Goal: Book appointment/travel/reservation

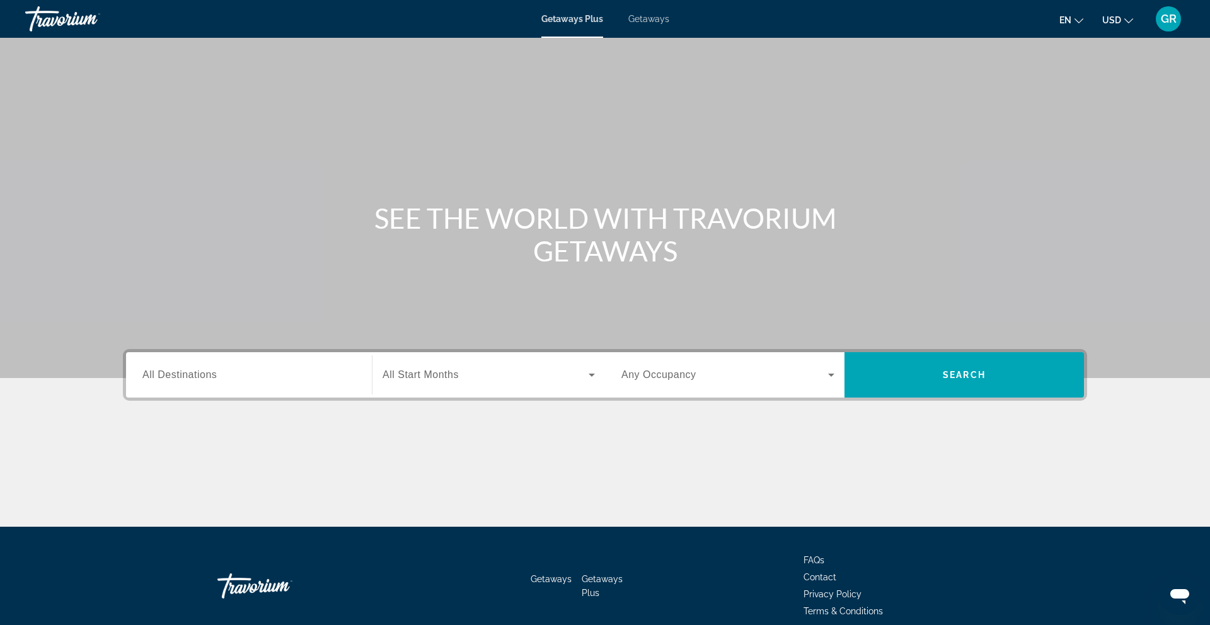
click at [650, 20] on span "Getaways" at bounding box center [648, 19] width 41 height 10
click at [227, 370] on input "Destination All Destinations" at bounding box center [248, 375] width 213 height 15
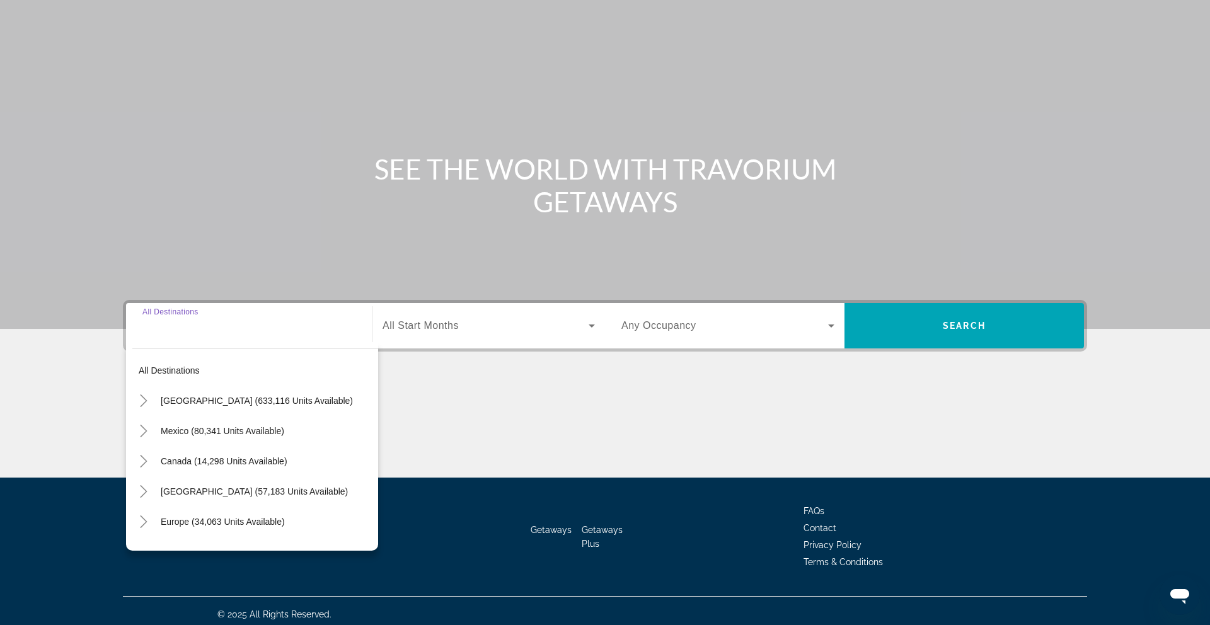
scroll to position [56, 0]
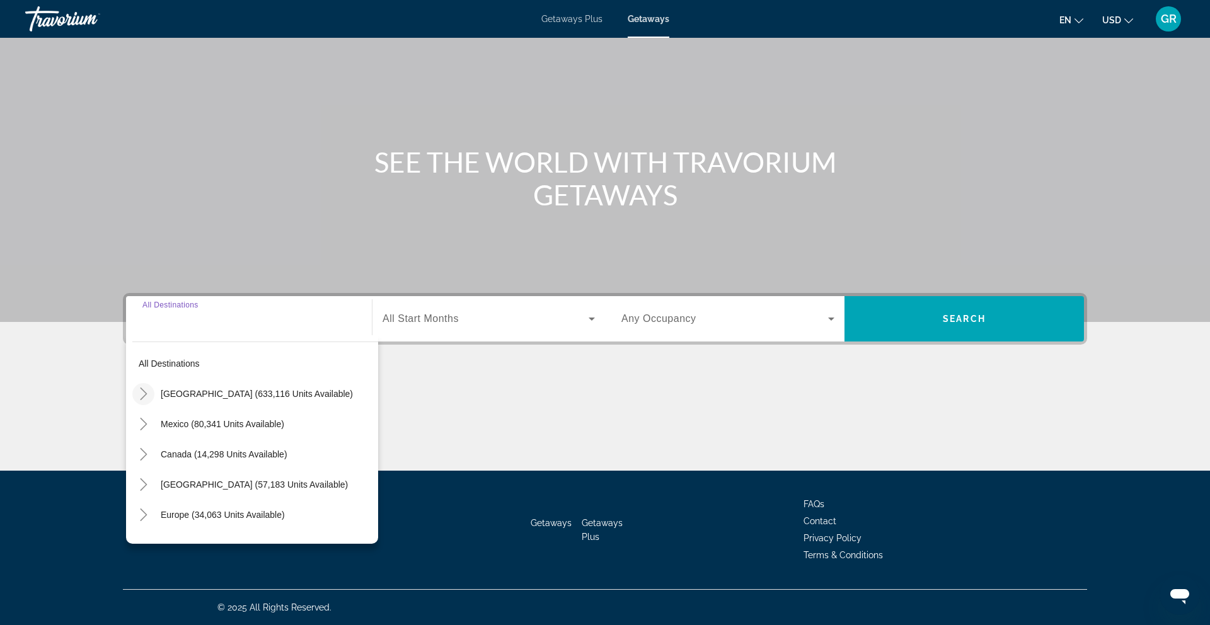
click at [145, 391] on icon "Toggle United States (633,116 units available)" at bounding box center [143, 394] width 13 height 13
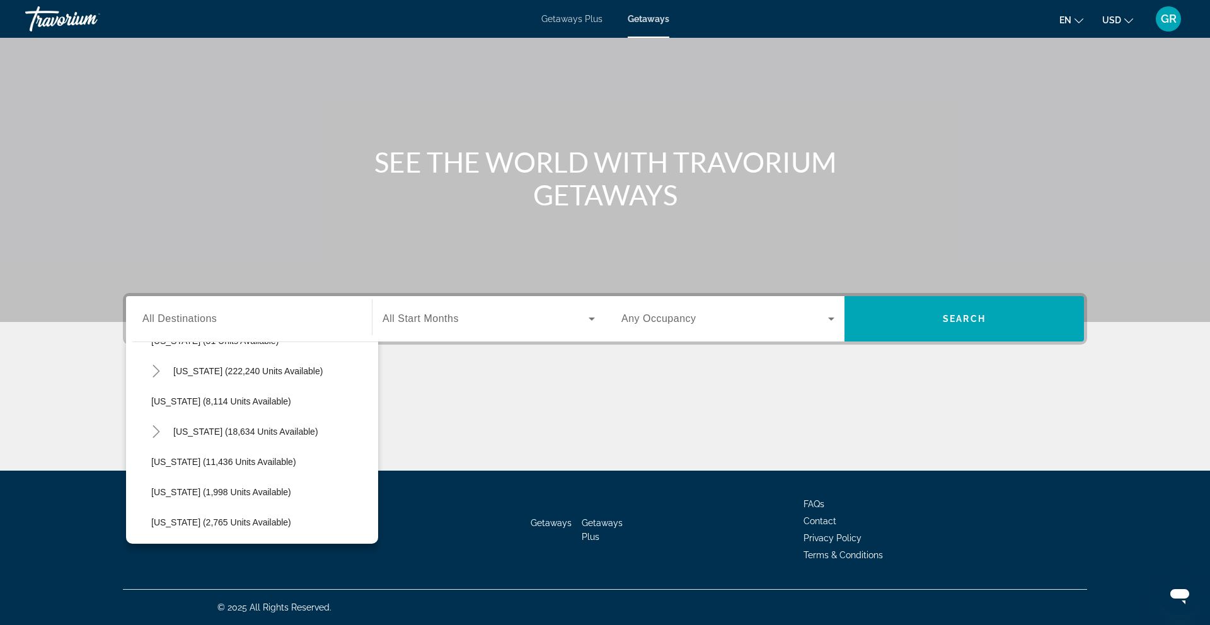
scroll to position [236, 0]
click at [154, 366] on icon "Toggle Florida (222,240 units available)" at bounding box center [156, 369] width 13 height 13
click at [234, 398] on span "[GEOGRAPHIC_DATA] (93,302 units available)" at bounding box center [257, 400] width 187 height 10
type input "**********"
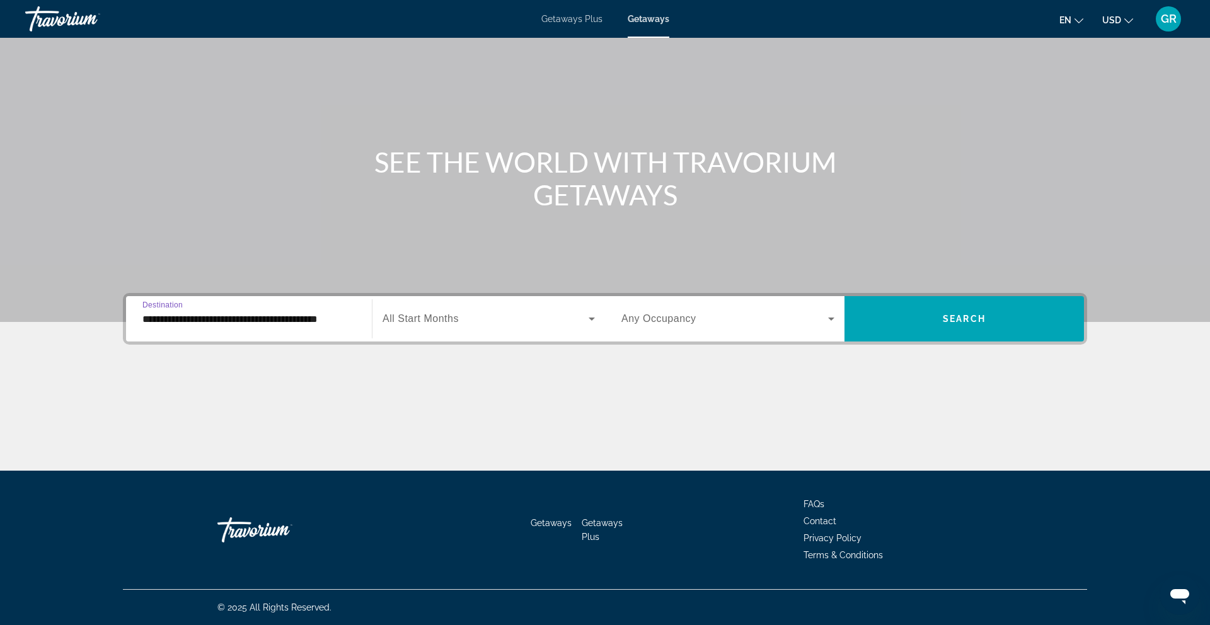
click at [528, 320] on span "Search widget" at bounding box center [486, 318] width 206 height 15
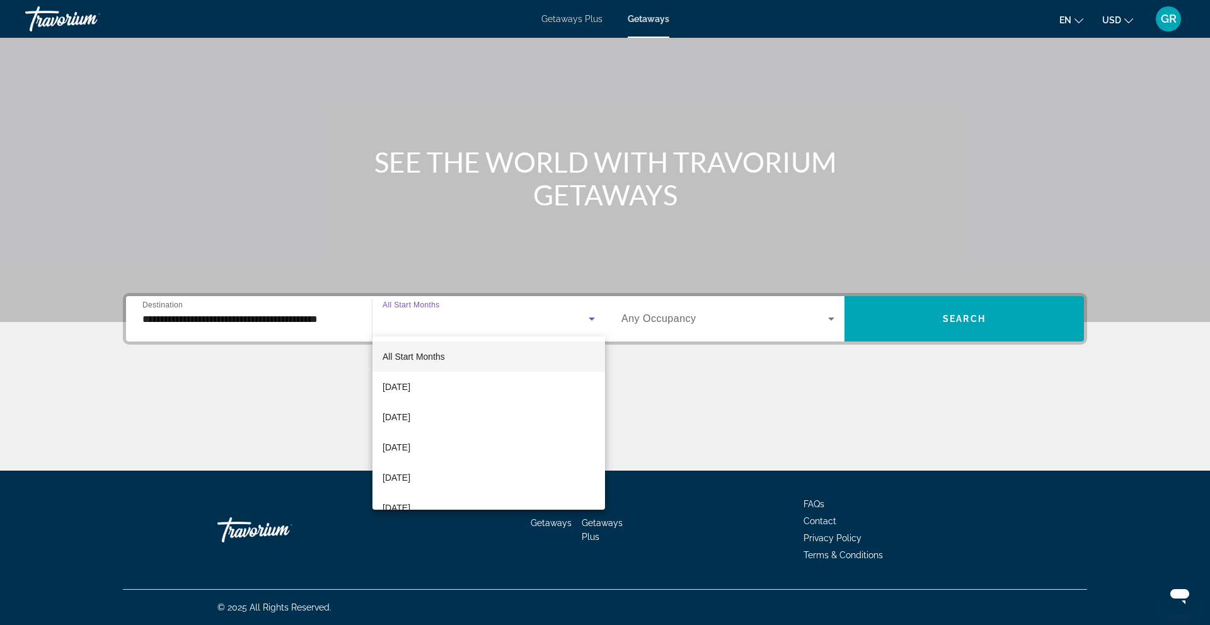
click at [794, 321] on div at bounding box center [605, 312] width 1210 height 625
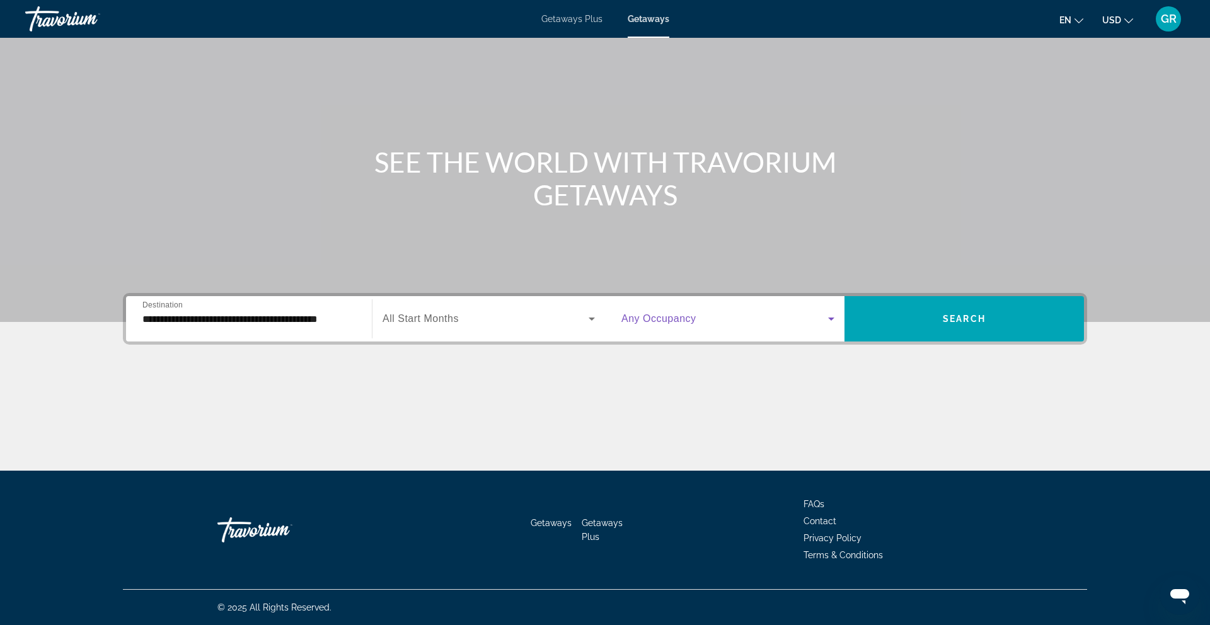
click at [796, 321] on span "Search widget" at bounding box center [724, 318] width 207 height 15
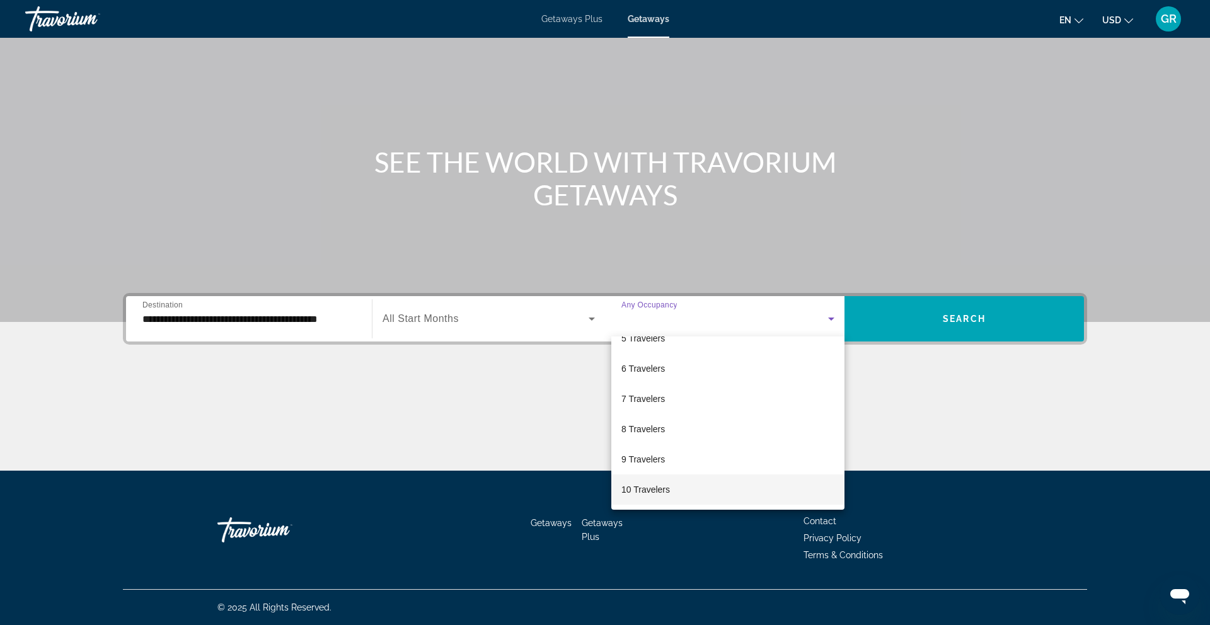
scroll to position [0, 0]
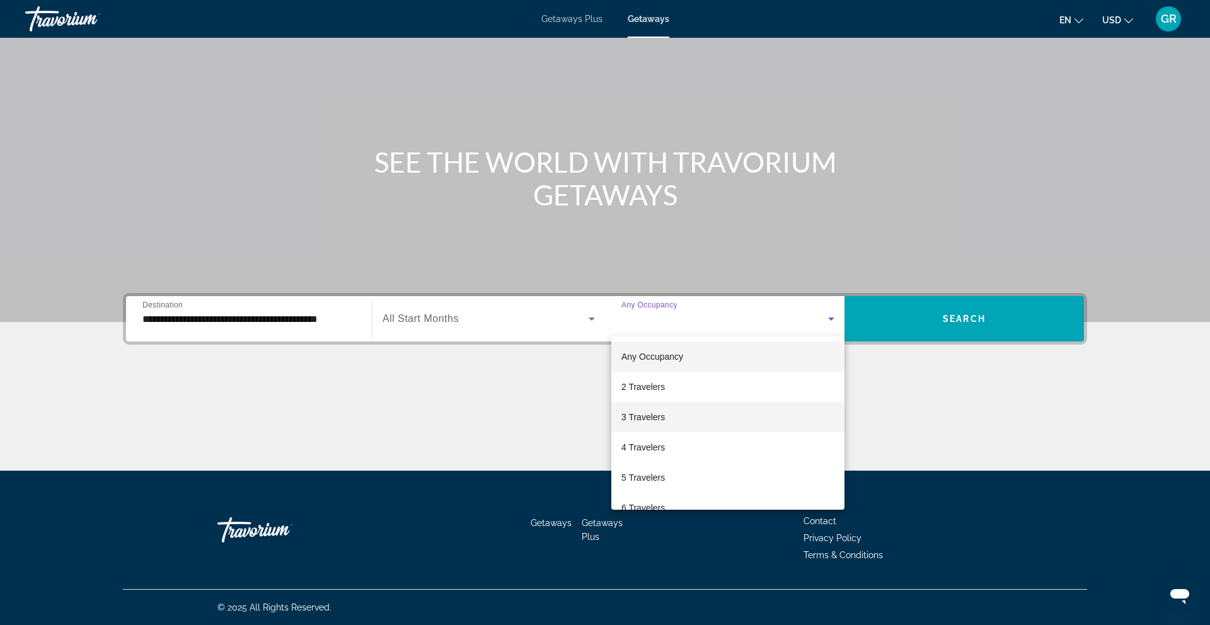
click at [720, 419] on mat-option "3 Travelers" at bounding box center [727, 417] width 233 height 30
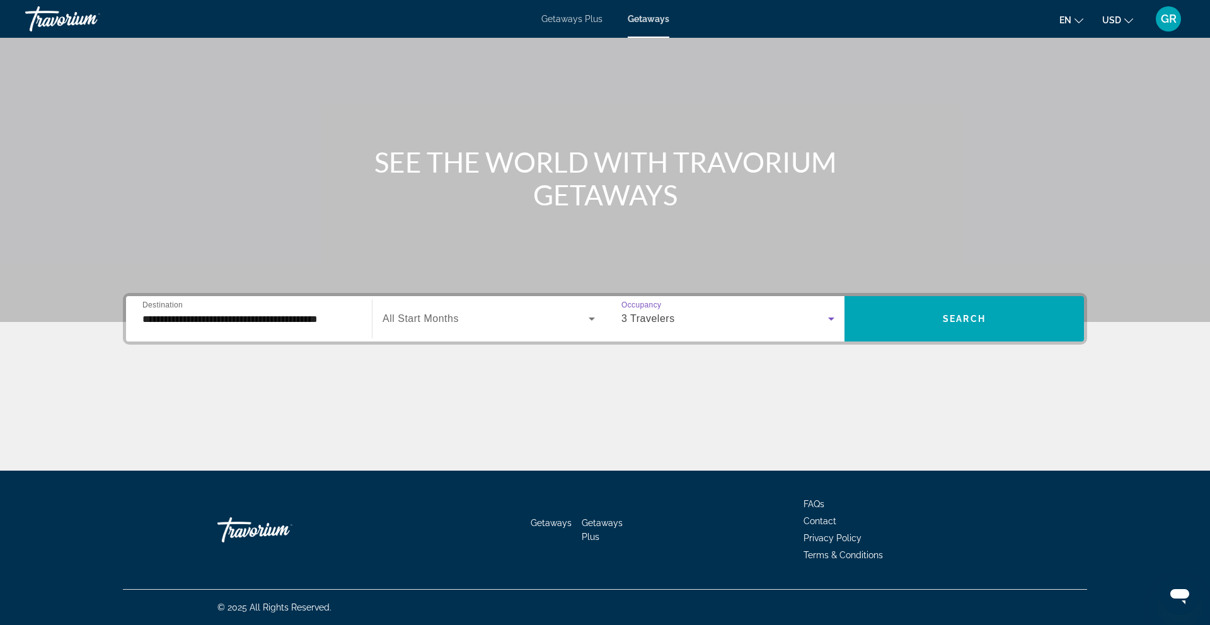
click at [819, 316] on div "3 Travelers" at bounding box center [724, 318] width 207 height 15
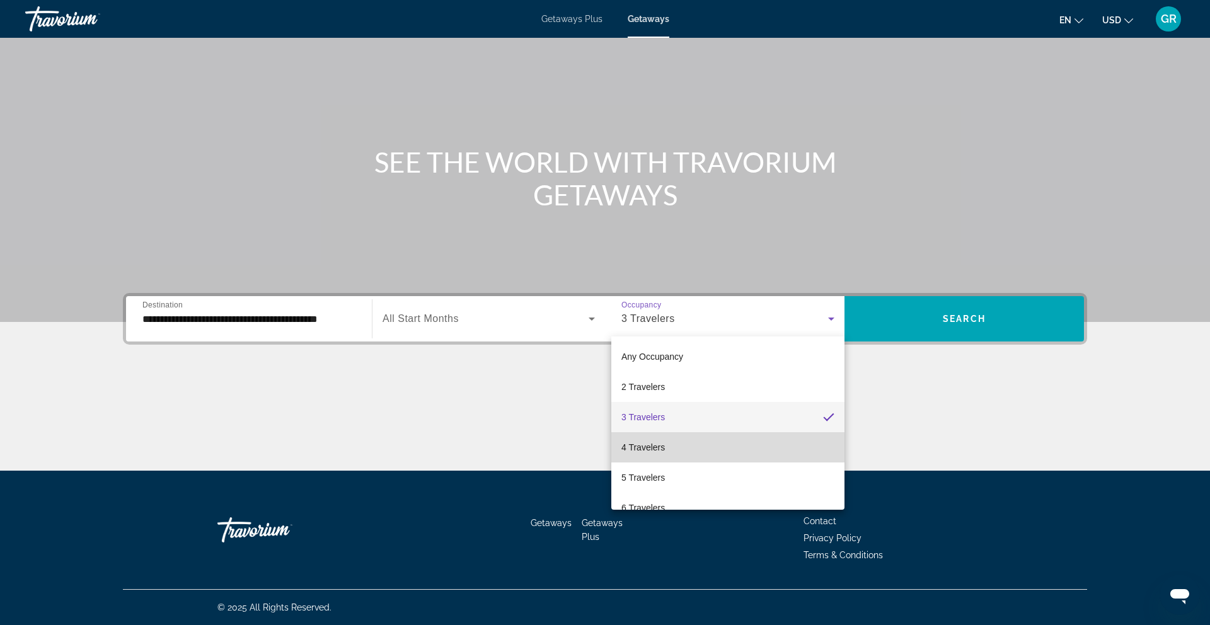
click at [739, 457] on mat-option "4 Travelers" at bounding box center [727, 447] width 233 height 30
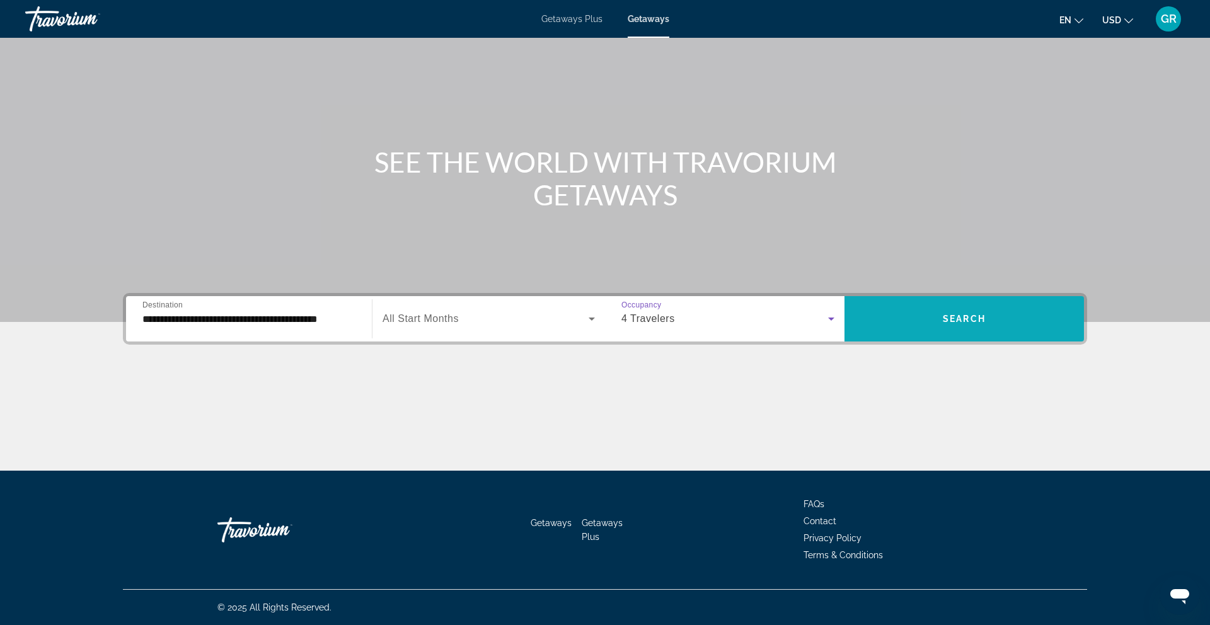
click at [951, 307] on span "Search widget" at bounding box center [965, 319] width 240 height 30
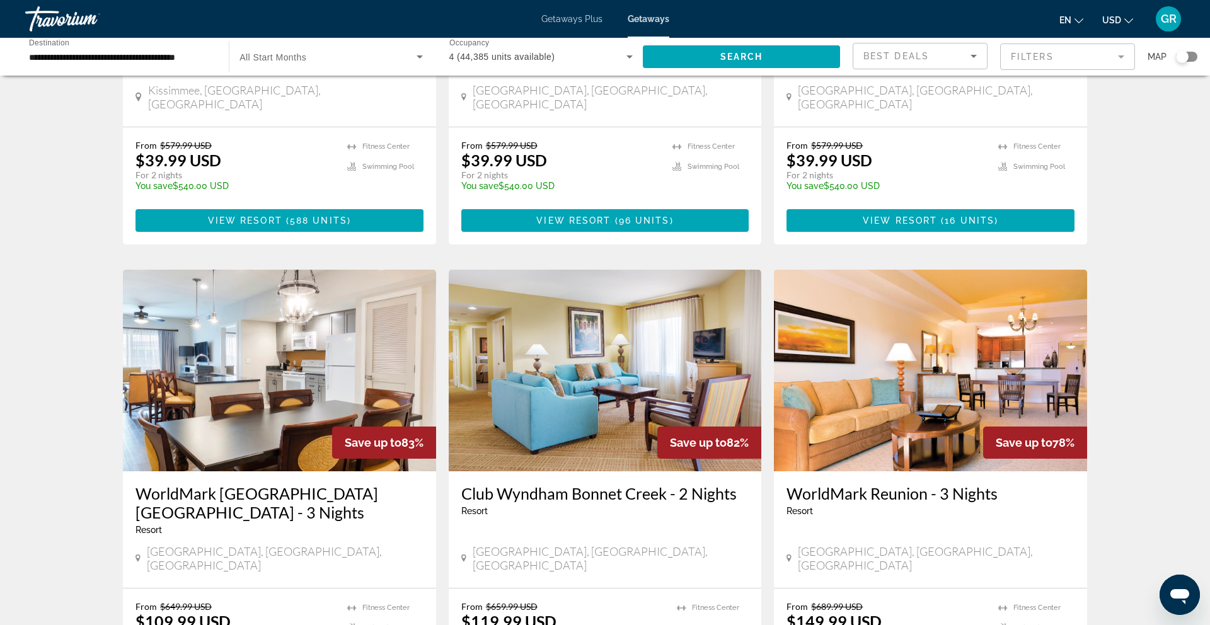
scroll to position [326, 0]
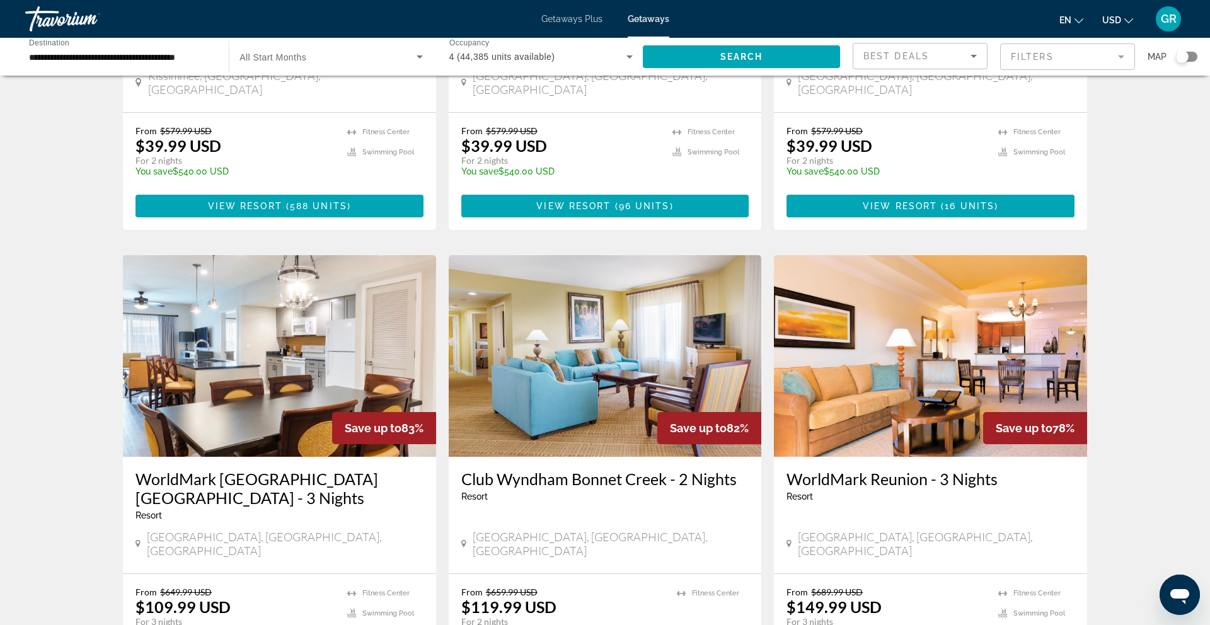
click at [240, 470] on h3 "WorldMark [GEOGRAPHIC_DATA] [GEOGRAPHIC_DATA] - 3 Nights" at bounding box center [280, 489] width 288 height 38
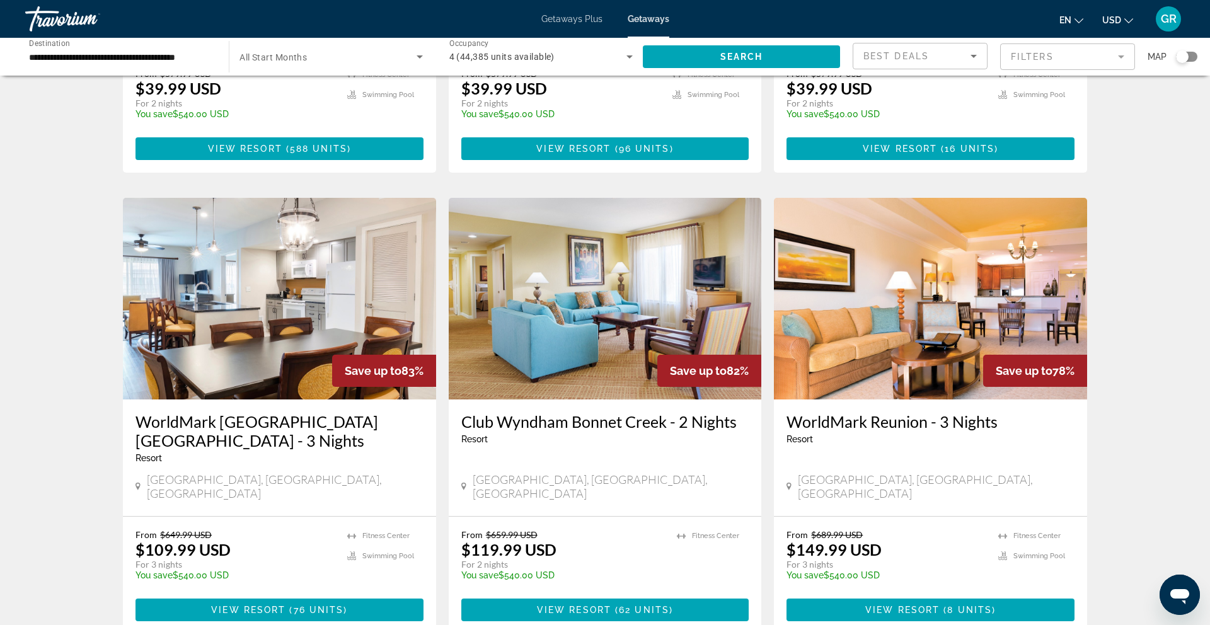
scroll to position [391, 0]
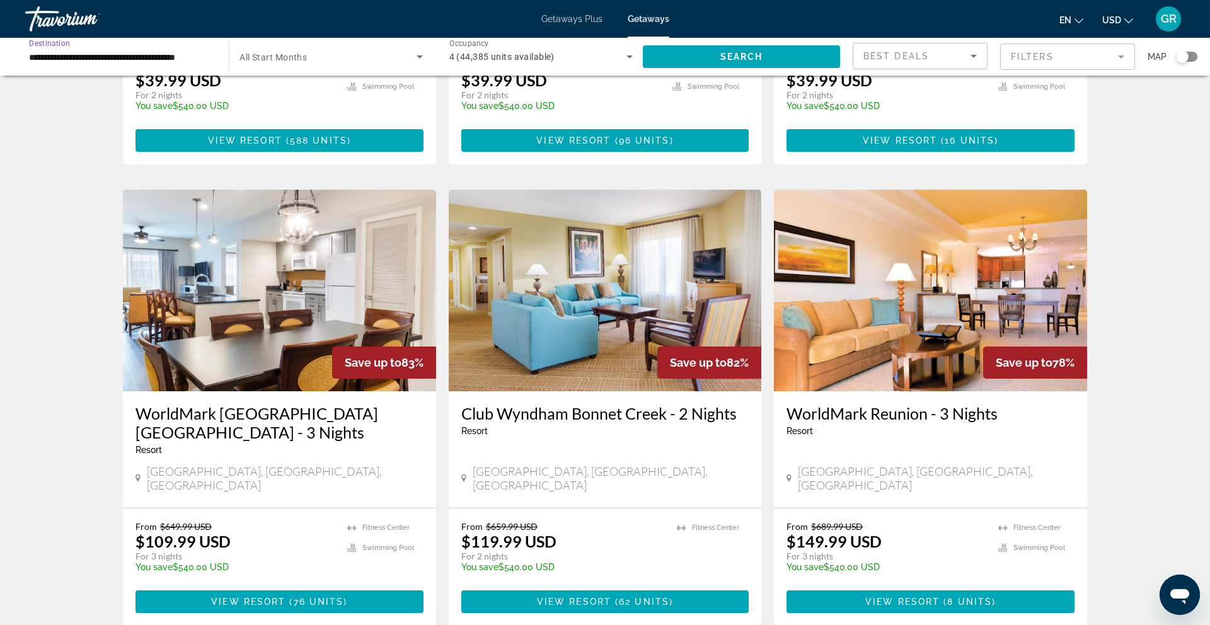
click at [109, 54] on input "**********" at bounding box center [120, 57] width 183 height 15
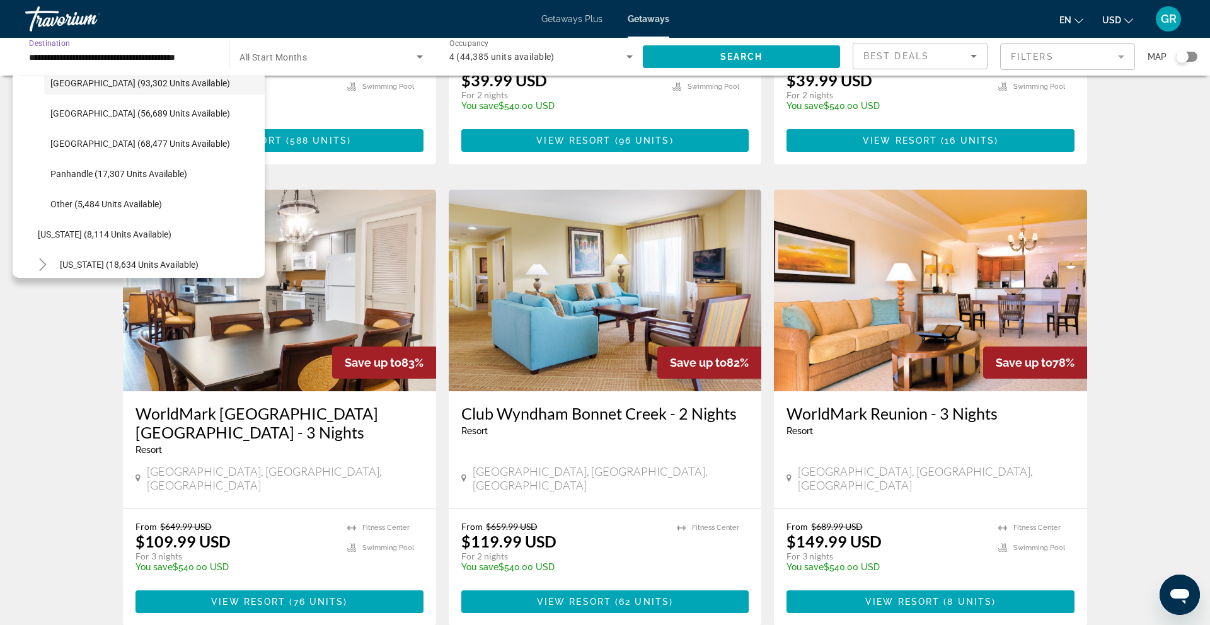
scroll to position [0, 0]
